Goal: Task Accomplishment & Management: Manage account settings

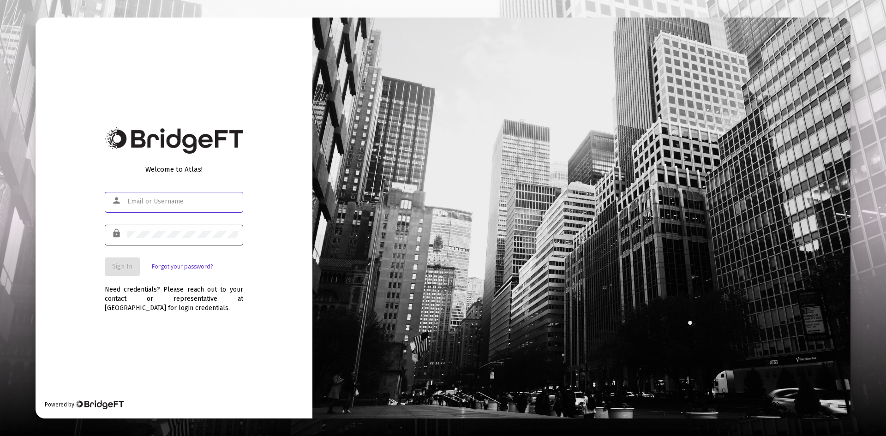
type input "[EMAIL_ADDRESS][DOMAIN_NAME]"
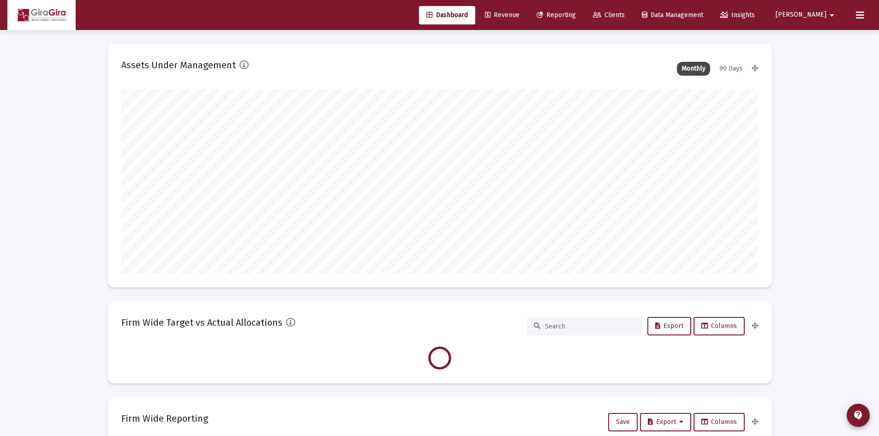
scroll to position [185, 343]
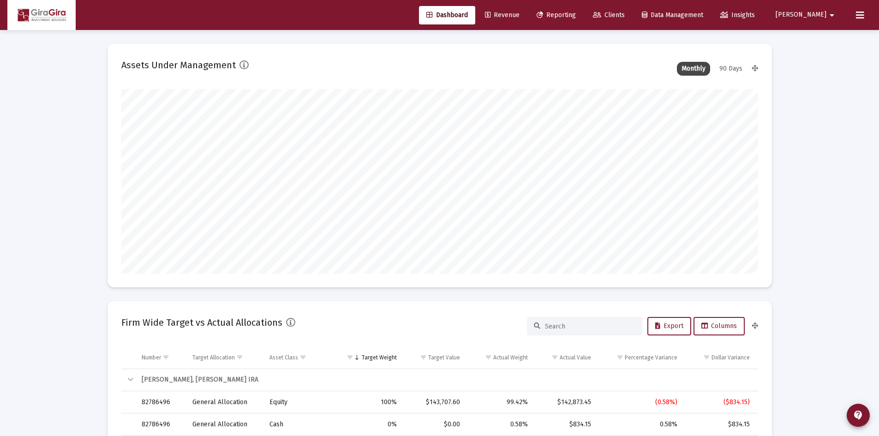
type input "[DATE]"
click at [520, 11] on span "Revenue" at bounding box center [502, 15] width 35 height 8
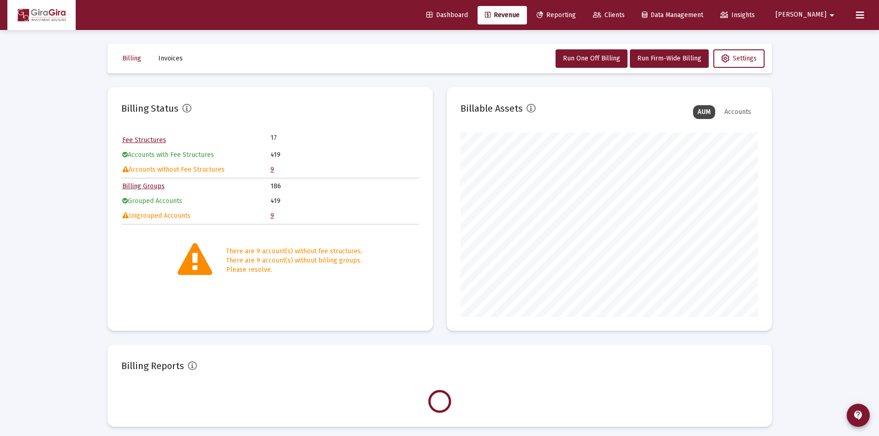
scroll to position [185, 298]
click at [273, 171] on link "9" at bounding box center [273, 170] width 4 height 8
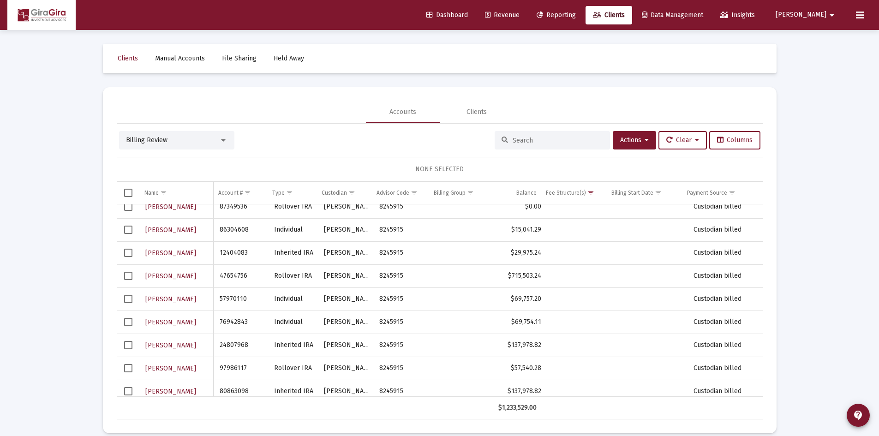
scroll to position [15, 0]
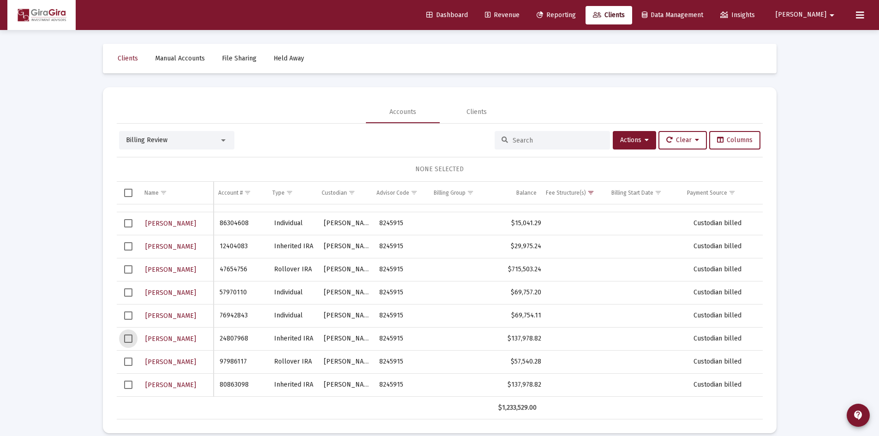
click at [126, 340] on span "Select row" at bounding box center [128, 339] width 8 height 8
click at [645, 139] on icon at bounding box center [647, 140] width 4 height 6
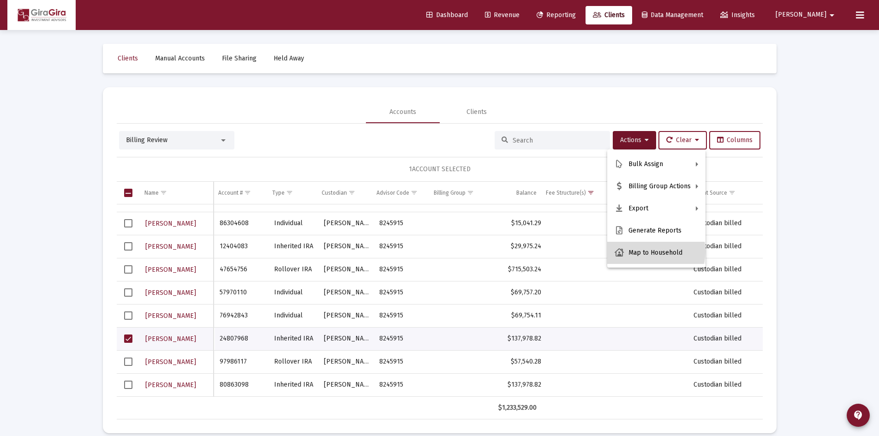
click at [654, 252] on button "Map to Household" at bounding box center [657, 253] width 98 height 22
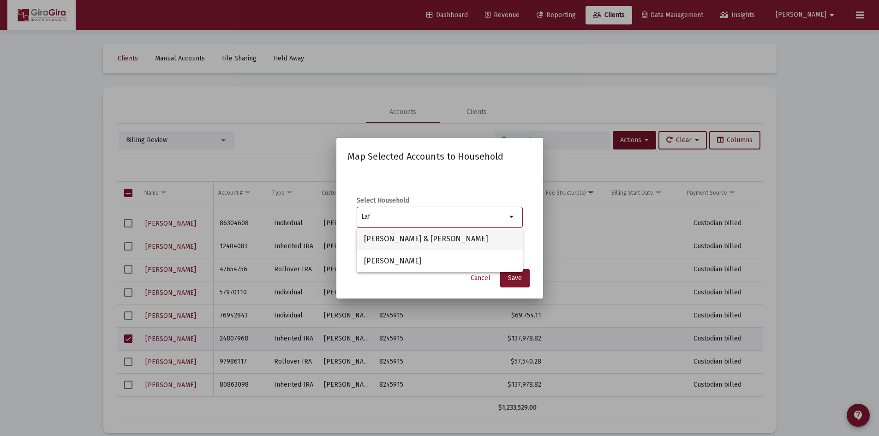
click at [458, 235] on span "[PERSON_NAME] & [PERSON_NAME]" at bounding box center [439, 239] width 151 height 22
type input "[PERSON_NAME] & [PERSON_NAME]"
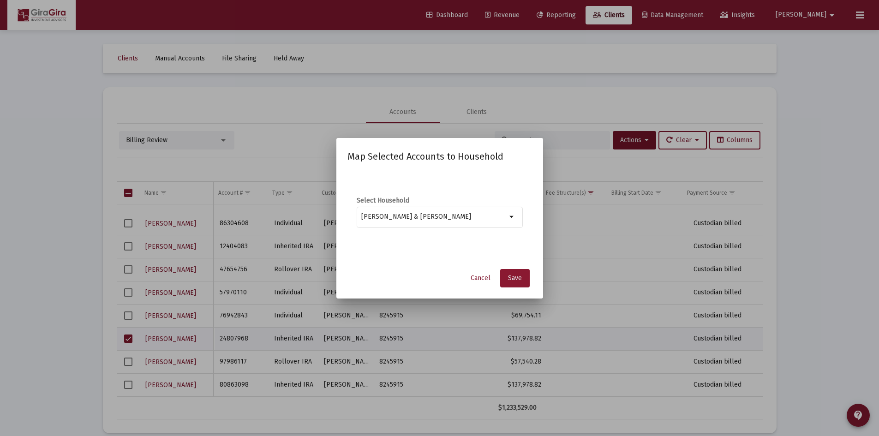
click at [516, 277] on span "Save" at bounding box center [515, 278] width 14 height 8
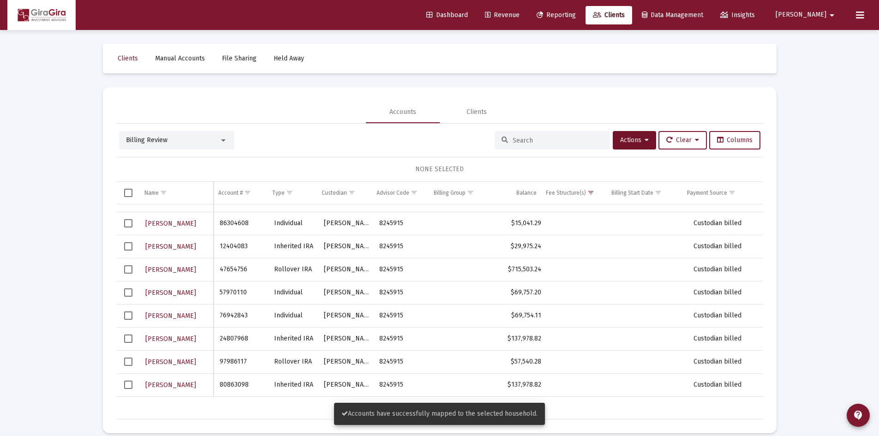
click at [130, 341] on span "Select row" at bounding box center [128, 339] width 8 height 8
click at [646, 146] on button "Actions" at bounding box center [634, 140] width 43 height 18
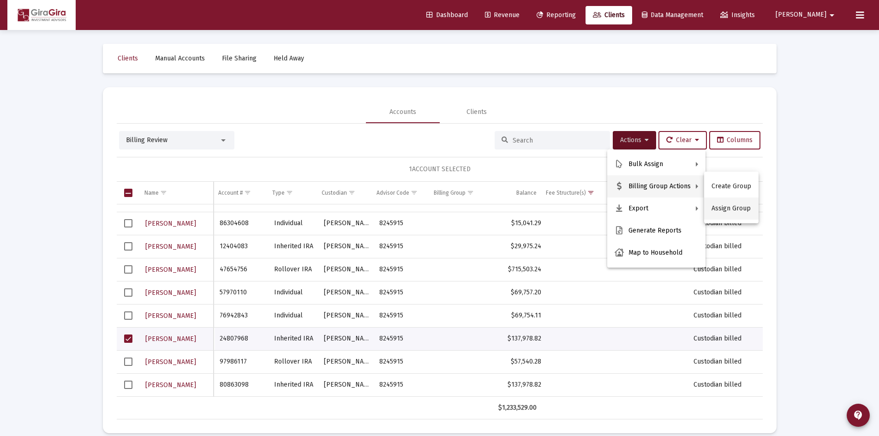
click at [724, 211] on button "Assign Group" at bounding box center [732, 209] width 54 height 22
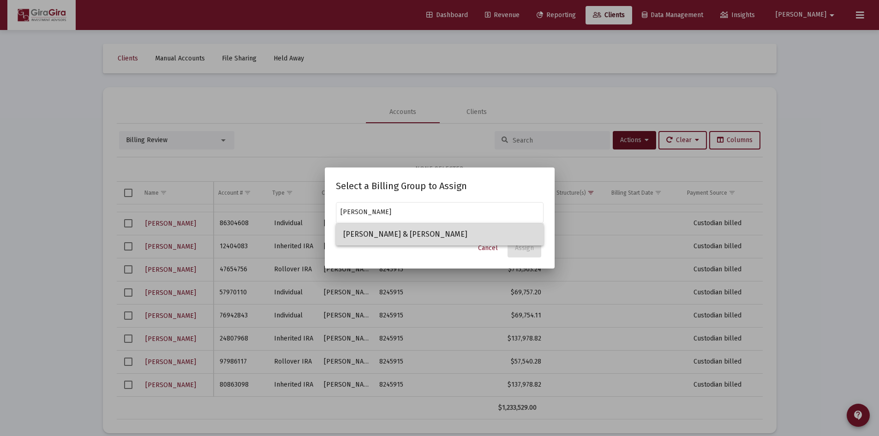
click at [430, 234] on span "[PERSON_NAME] & [PERSON_NAME]" at bounding box center [439, 234] width 193 height 22
type input "[PERSON_NAME] & [PERSON_NAME]"
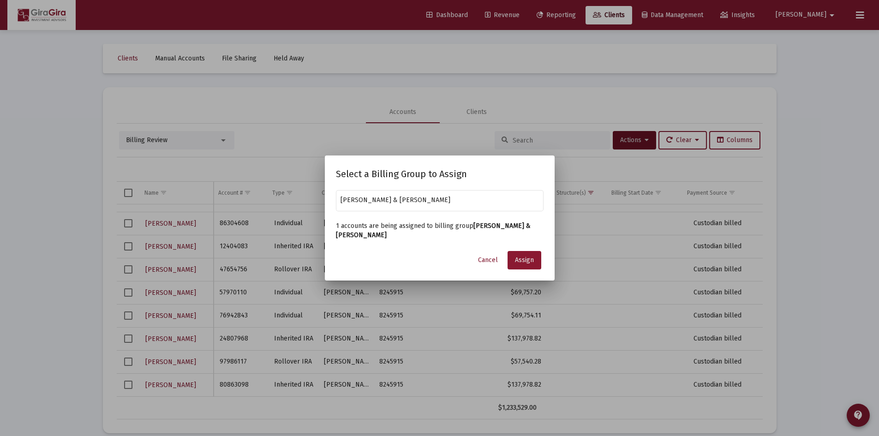
click at [522, 258] on span "Assign" at bounding box center [524, 260] width 19 height 8
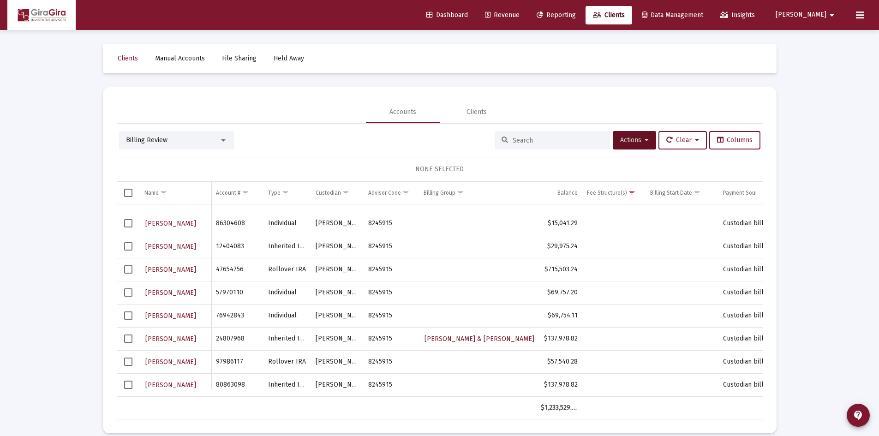
drag, startPoint x: 126, startPoint y: 248, endPoint x: 159, endPoint y: 246, distance: 33.3
click at [126, 250] on span "Select row" at bounding box center [128, 246] width 8 height 8
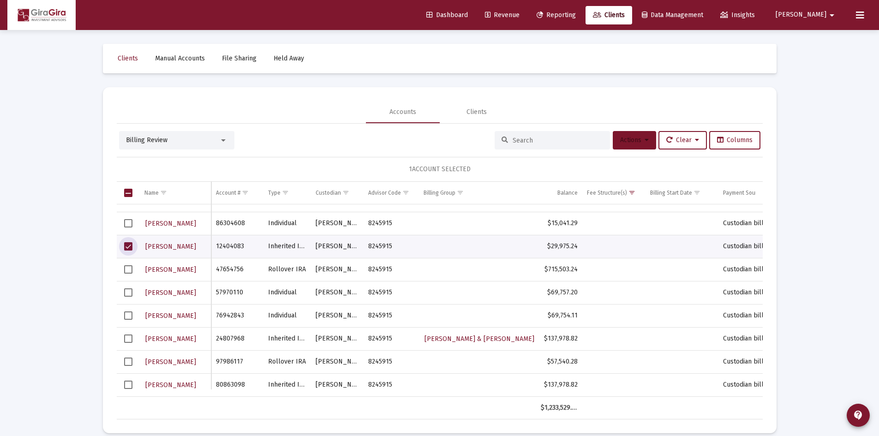
click at [646, 138] on button "Actions" at bounding box center [634, 140] width 43 height 18
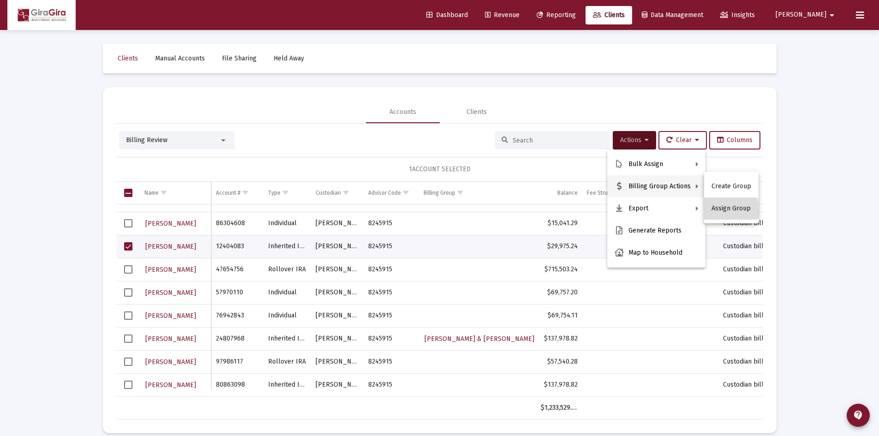
click at [726, 210] on button "Assign Group" at bounding box center [732, 209] width 54 height 22
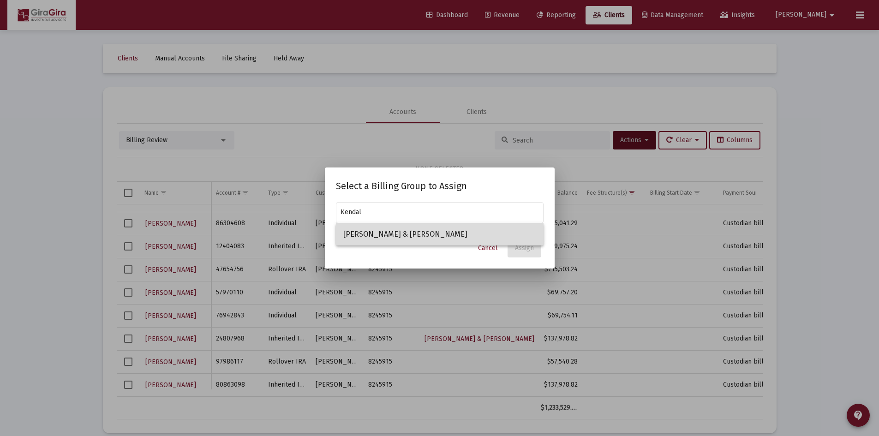
click at [404, 235] on span "[PERSON_NAME] & [PERSON_NAME]" at bounding box center [439, 234] width 193 height 22
type input "[PERSON_NAME] & [PERSON_NAME]"
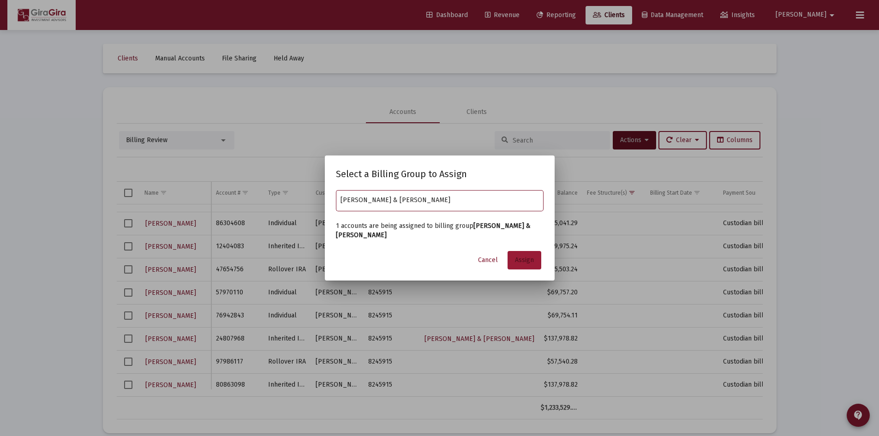
click at [523, 260] on span "Assign" at bounding box center [524, 260] width 19 height 8
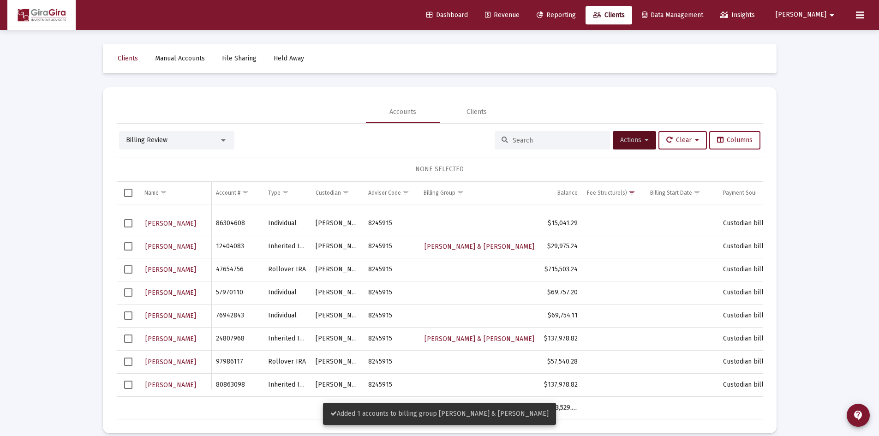
click at [126, 246] on span "Select row" at bounding box center [128, 246] width 8 height 8
click at [647, 139] on button "Actions" at bounding box center [634, 140] width 43 height 18
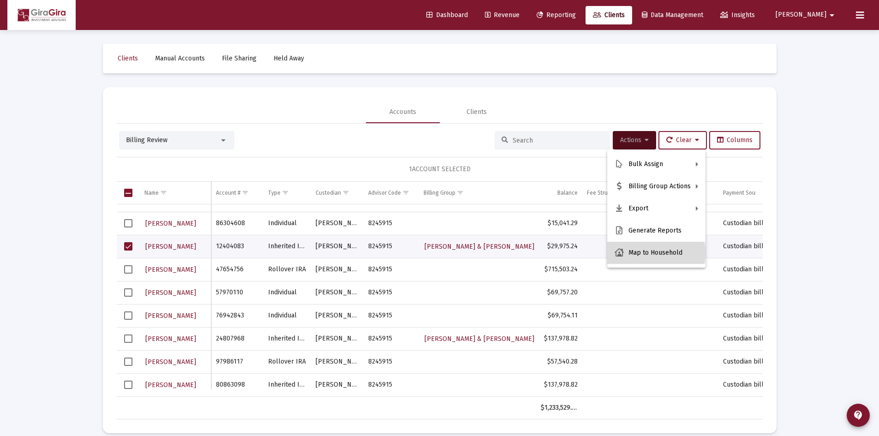
click at [650, 253] on button "Map to Household" at bounding box center [657, 253] width 98 height 22
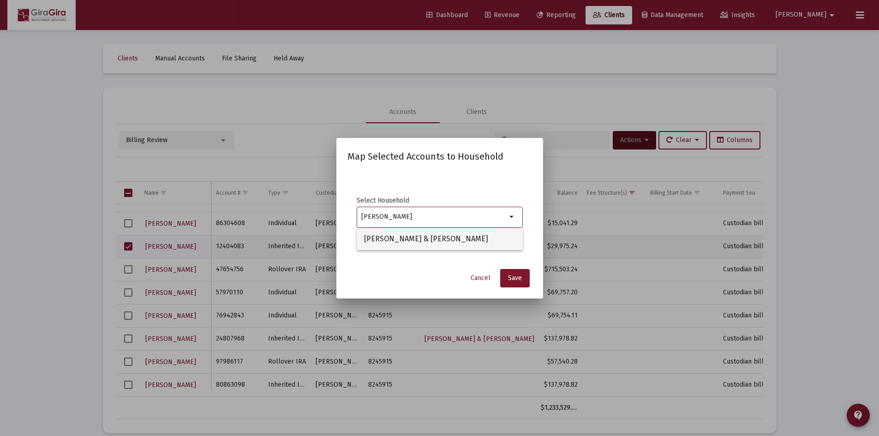
click at [428, 235] on span "[PERSON_NAME] & [PERSON_NAME]" at bounding box center [439, 239] width 151 height 22
type input "[PERSON_NAME] & [PERSON_NAME]"
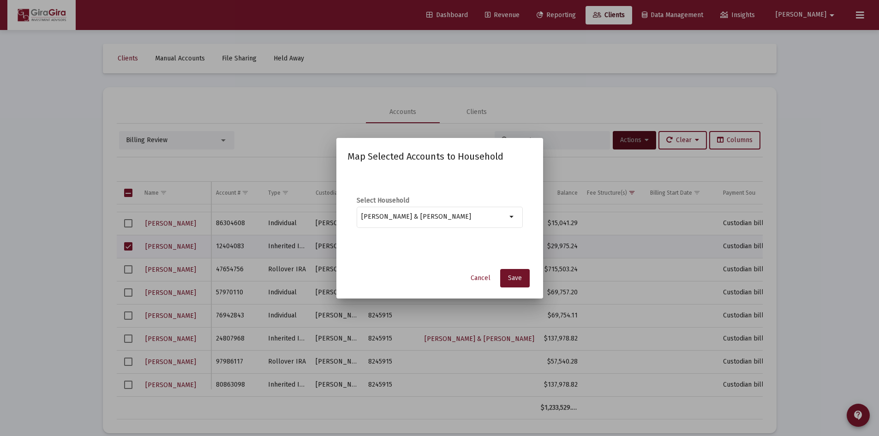
click at [514, 283] on button "Save" at bounding box center [515, 278] width 30 height 18
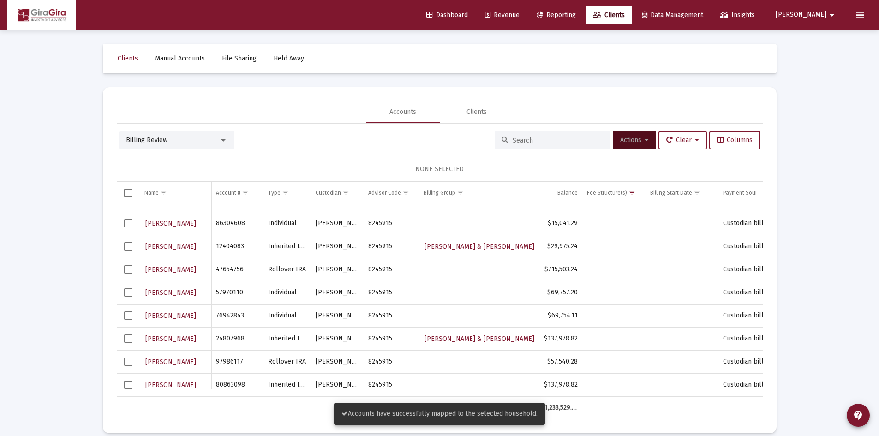
click at [127, 269] on span "Select row" at bounding box center [128, 269] width 8 height 8
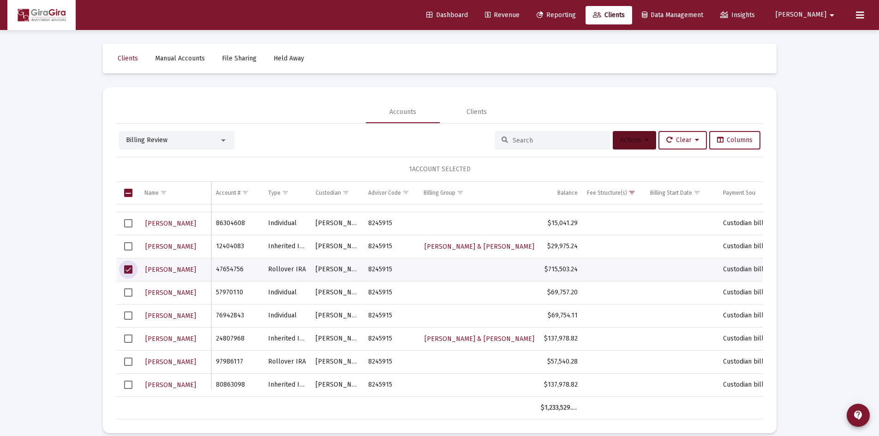
click at [646, 139] on button "Actions" at bounding box center [634, 140] width 43 height 18
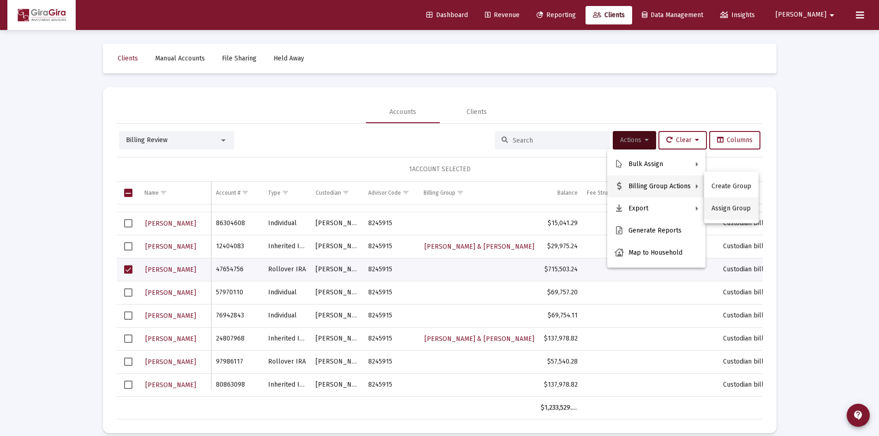
click at [728, 212] on button "Assign Group" at bounding box center [732, 209] width 54 height 22
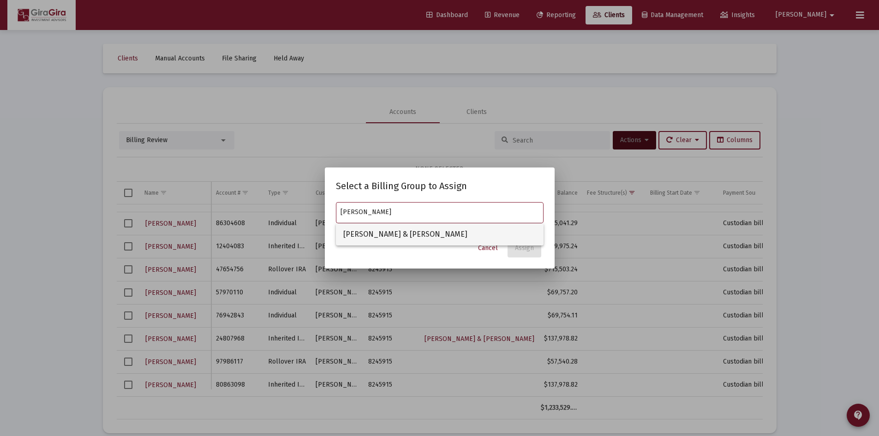
click at [453, 229] on span "[PERSON_NAME] & [PERSON_NAME]" at bounding box center [439, 234] width 193 height 22
type input "[PERSON_NAME] & [PERSON_NAME]"
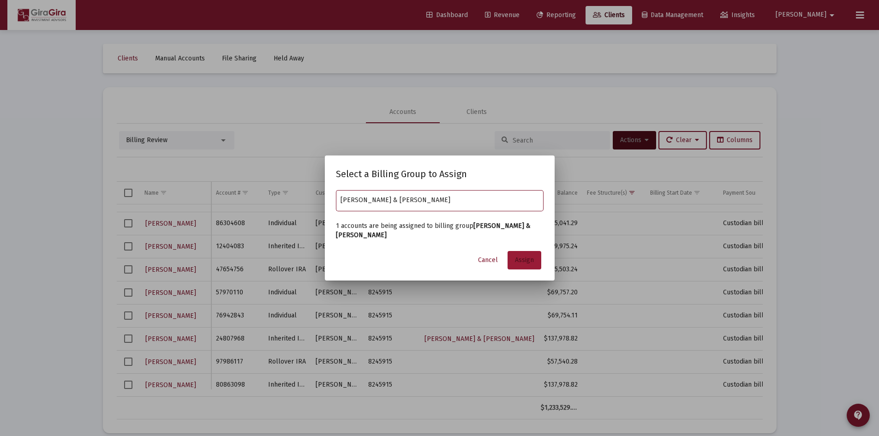
click at [529, 256] on button "Assign" at bounding box center [525, 260] width 34 height 18
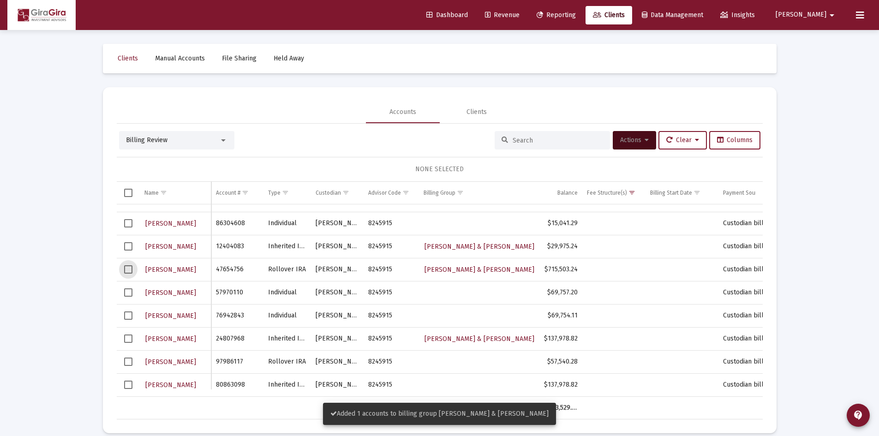
click at [126, 271] on span "Select row" at bounding box center [128, 269] width 8 height 8
click at [647, 135] on button "Actions" at bounding box center [634, 140] width 43 height 18
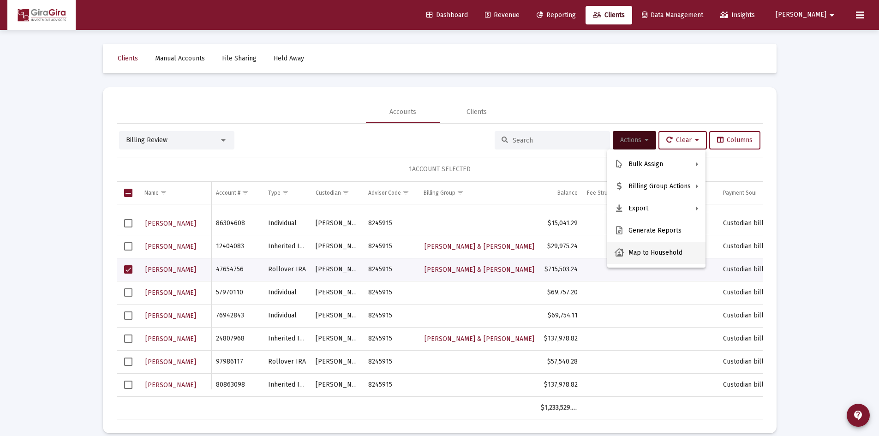
click at [655, 252] on button "Map to Household" at bounding box center [657, 253] width 98 height 22
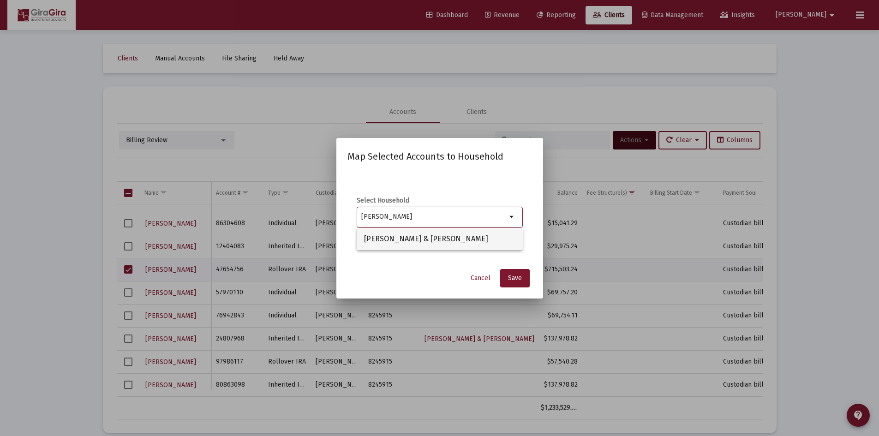
click at [397, 237] on span "[PERSON_NAME] & [PERSON_NAME]" at bounding box center [439, 239] width 151 height 22
type input "[PERSON_NAME] & [PERSON_NAME]"
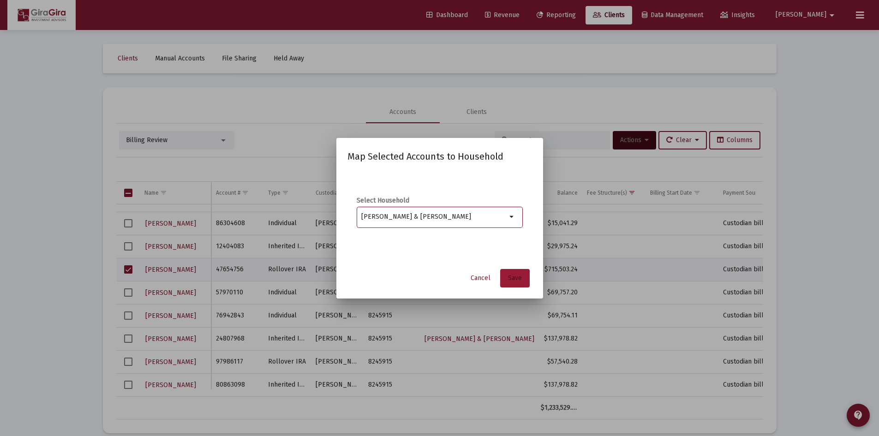
click at [516, 282] on span "Save" at bounding box center [515, 278] width 14 height 8
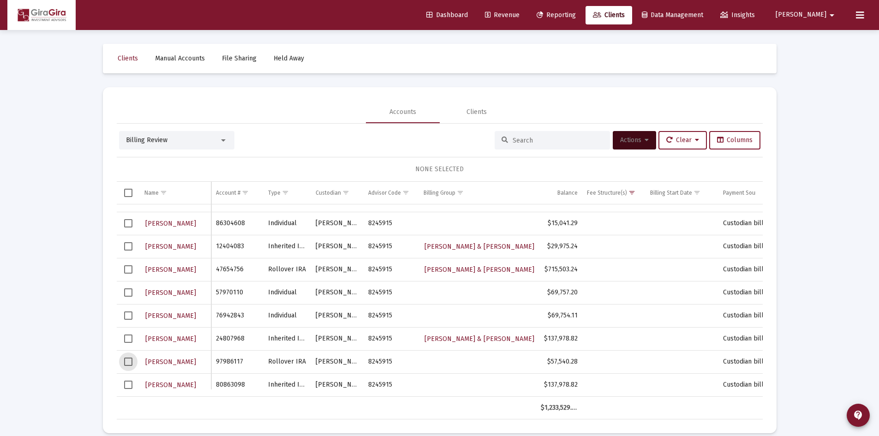
click at [127, 362] on span "Select row" at bounding box center [128, 362] width 8 height 8
click at [646, 141] on button "Actions" at bounding box center [634, 140] width 43 height 18
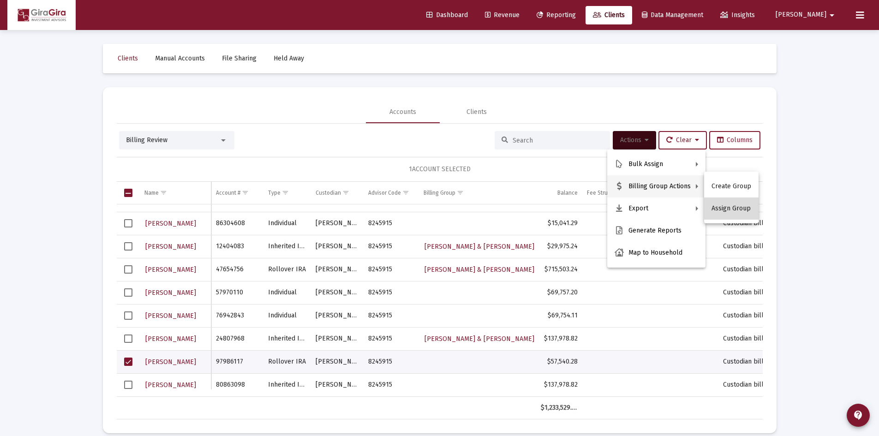
click at [733, 209] on button "Assign Group" at bounding box center [732, 209] width 54 height 22
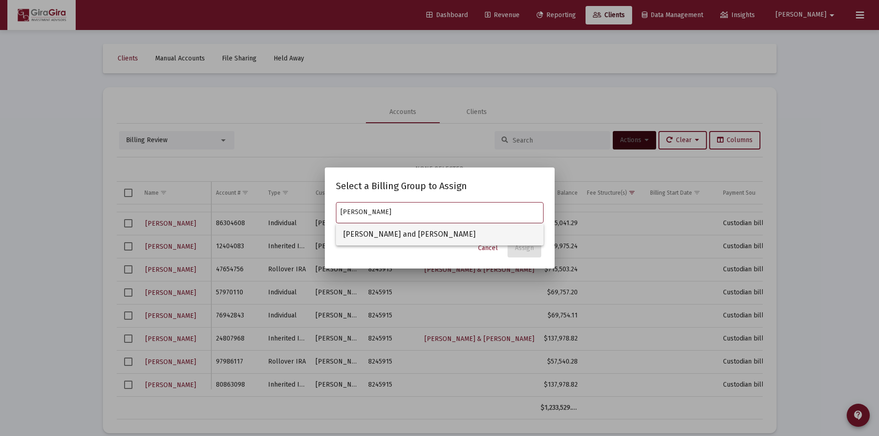
click at [395, 232] on span "[PERSON_NAME] and [PERSON_NAME]" at bounding box center [439, 234] width 193 height 22
type input "[PERSON_NAME] and [PERSON_NAME]"
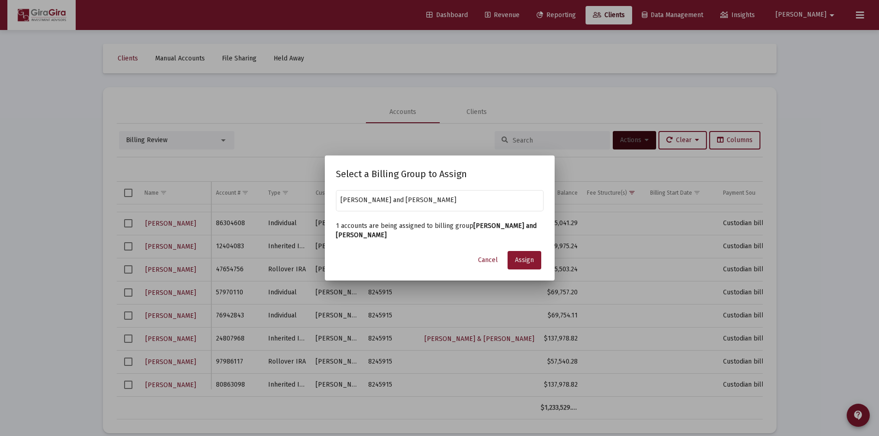
click at [527, 259] on span "Assign" at bounding box center [524, 260] width 19 height 8
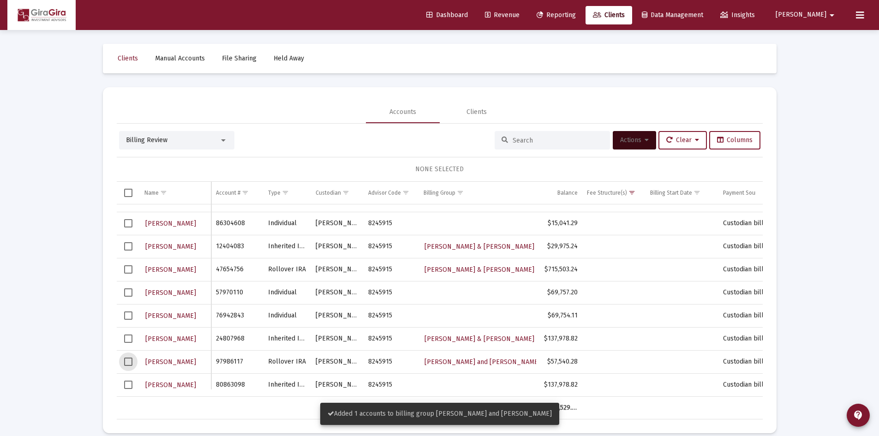
click at [128, 364] on span "Select row" at bounding box center [128, 362] width 8 height 8
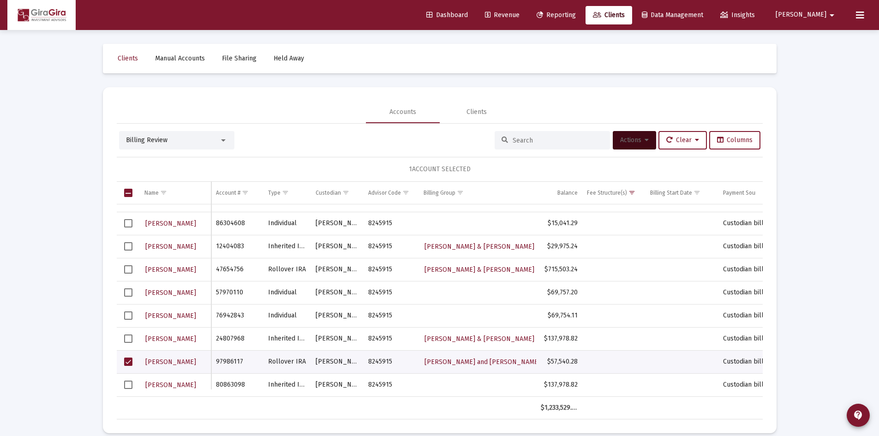
click at [645, 141] on icon at bounding box center [647, 140] width 4 height 6
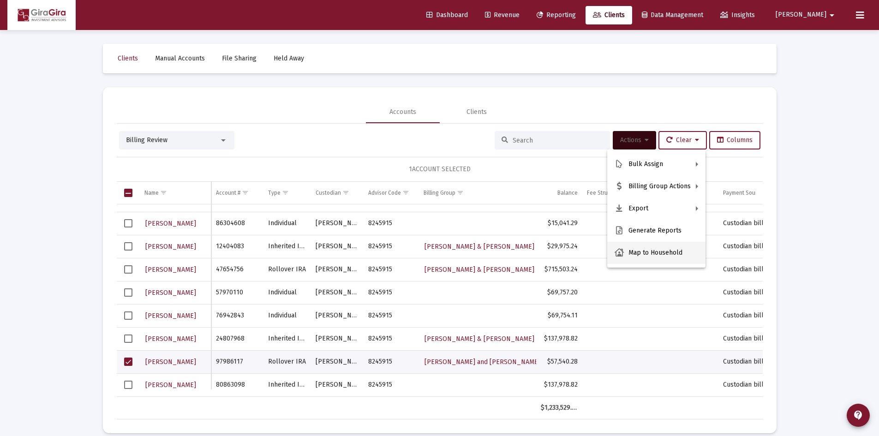
click at [646, 249] on button "Map to Household" at bounding box center [657, 253] width 98 height 22
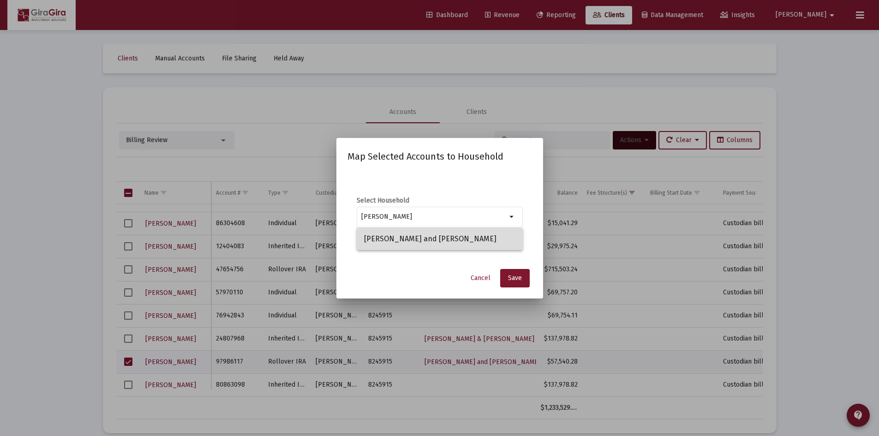
click at [401, 238] on span "[PERSON_NAME] and [PERSON_NAME]" at bounding box center [439, 239] width 151 height 22
type input "[PERSON_NAME] and [PERSON_NAME]"
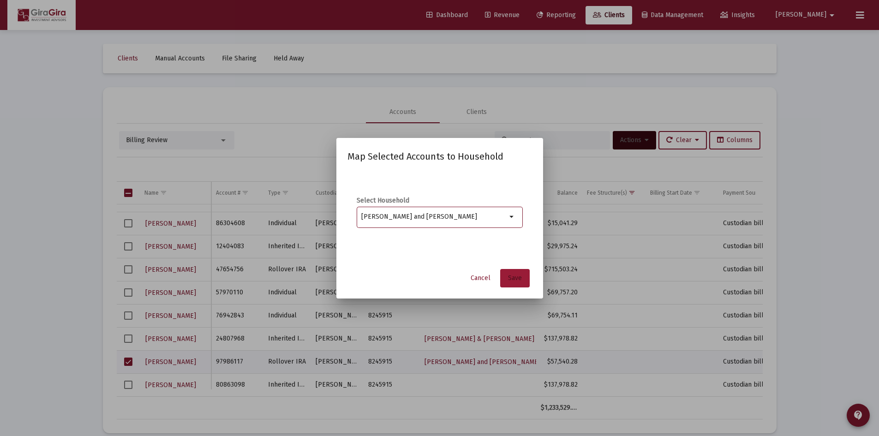
click at [518, 280] on span "Save" at bounding box center [515, 278] width 14 height 8
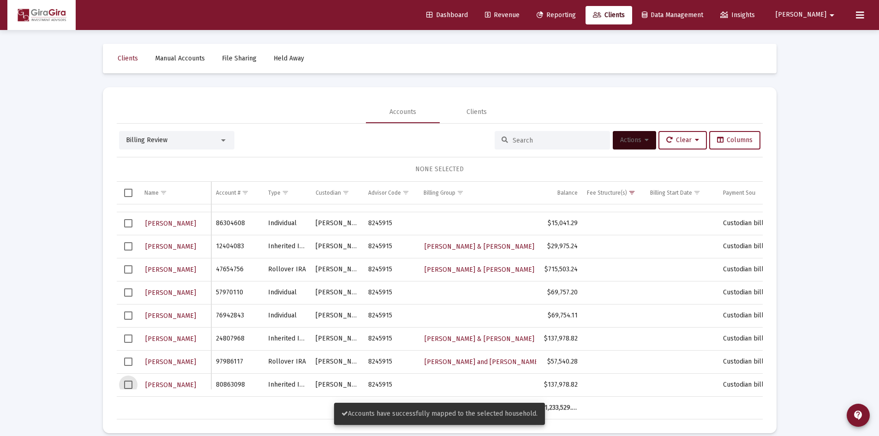
click at [128, 383] on span "Select row" at bounding box center [128, 385] width 8 height 8
click at [640, 139] on span "Actions" at bounding box center [634, 140] width 29 height 8
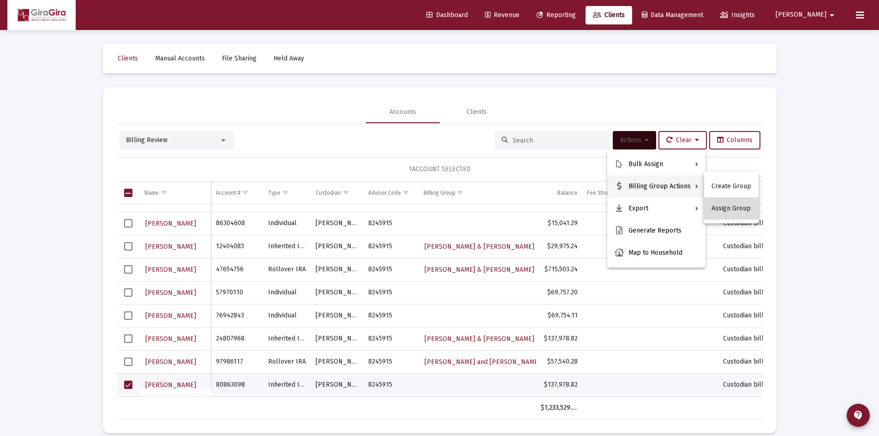
click at [732, 206] on button "Assign Group" at bounding box center [732, 209] width 54 height 22
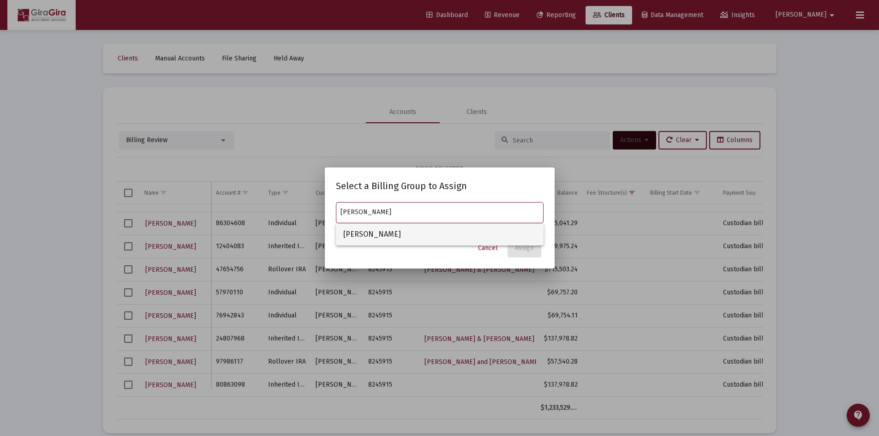
click at [382, 232] on span "[PERSON_NAME]" at bounding box center [439, 234] width 193 height 22
type input "[PERSON_NAME]"
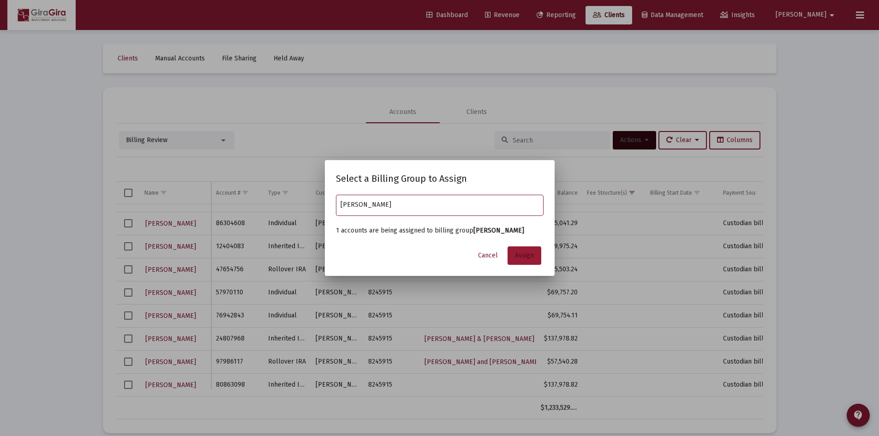
click at [529, 252] on span "Assign" at bounding box center [524, 256] width 19 height 8
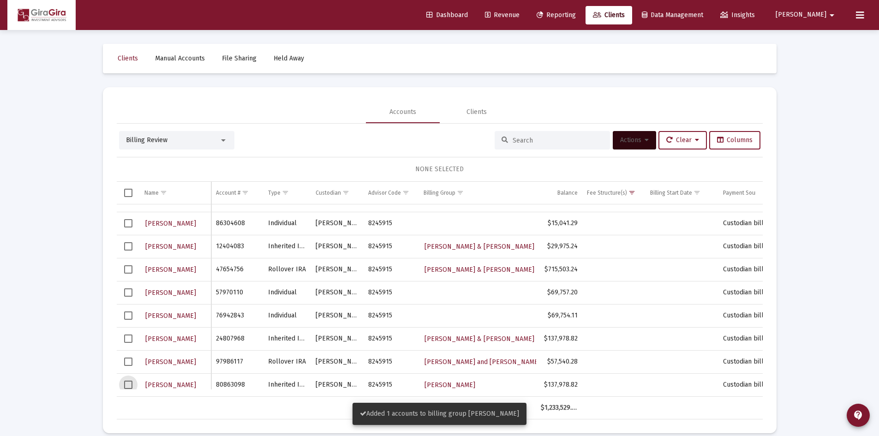
click at [127, 387] on span "Select row" at bounding box center [128, 385] width 8 height 8
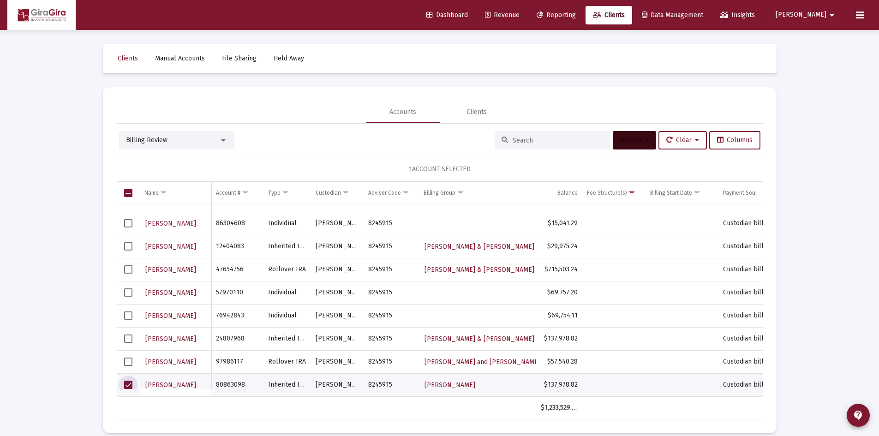
click at [645, 140] on icon at bounding box center [647, 140] width 4 height 6
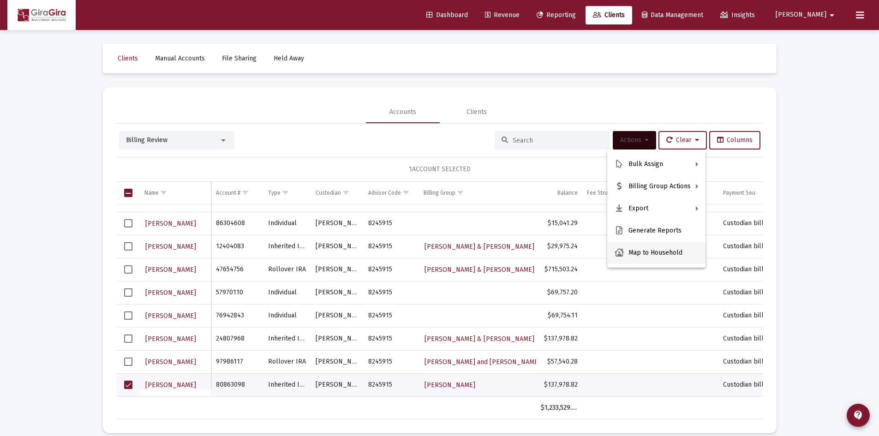
click at [654, 253] on button "Map to Household" at bounding box center [657, 253] width 98 height 22
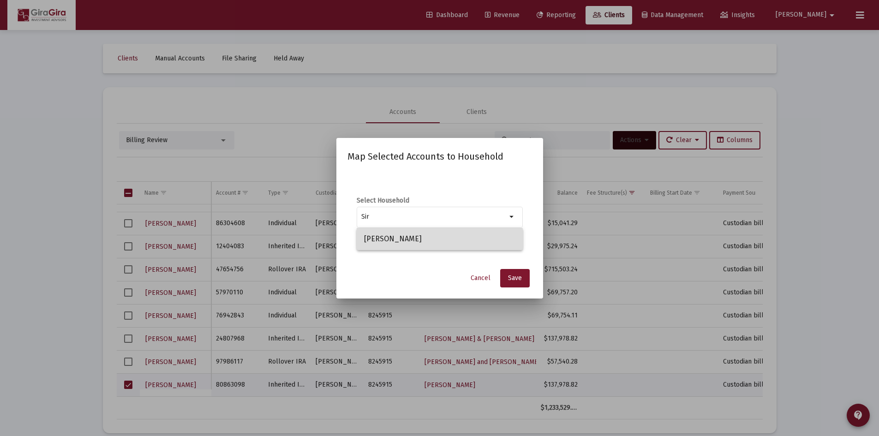
click at [417, 240] on span "[PERSON_NAME]" at bounding box center [439, 239] width 151 height 22
type input "[PERSON_NAME]"
click at [515, 278] on span "Save" at bounding box center [515, 278] width 14 height 8
